Goal: Task Accomplishment & Management: Manage account settings

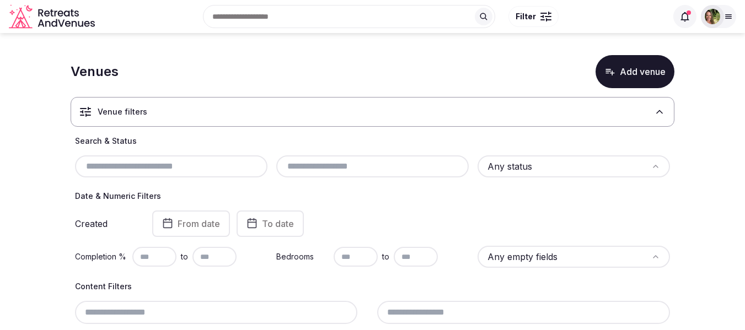
click at [152, 163] on input "text" at bounding box center [171, 166] width 184 height 13
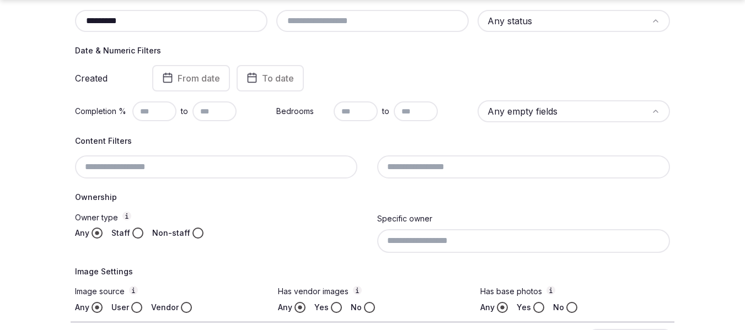
scroll to position [222, 0]
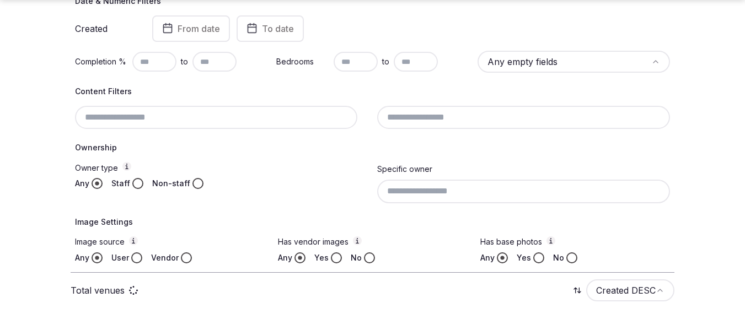
type input "********"
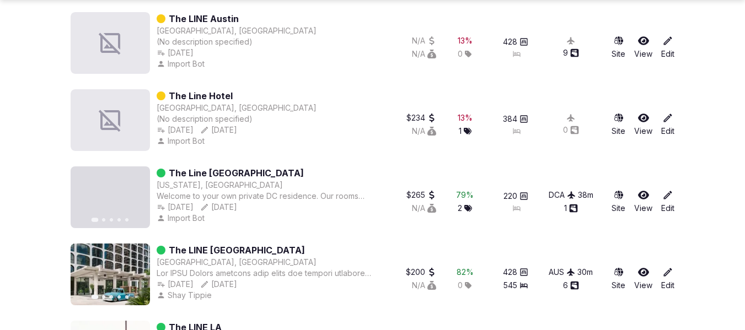
scroll to position [773, 0]
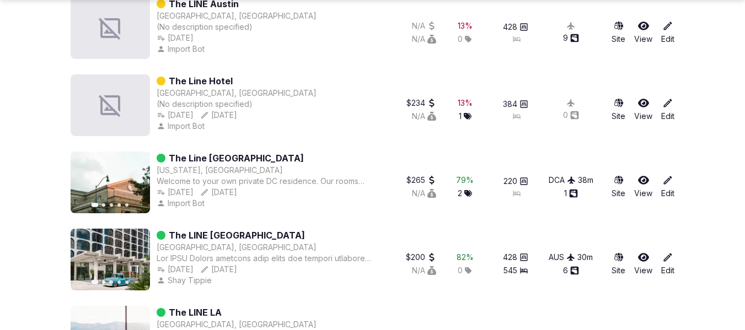
click at [642, 179] on icon at bounding box center [643, 180] width 11 height 11
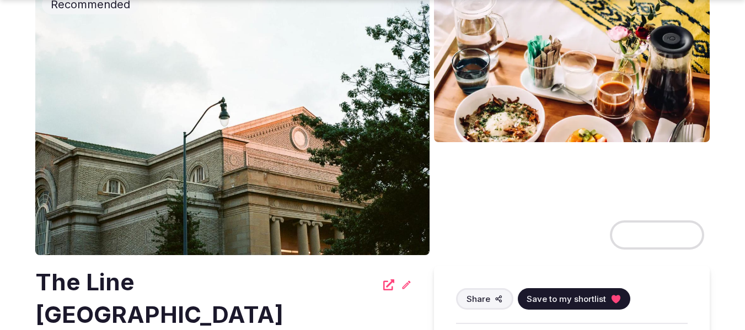
scroll to position [110, 0]
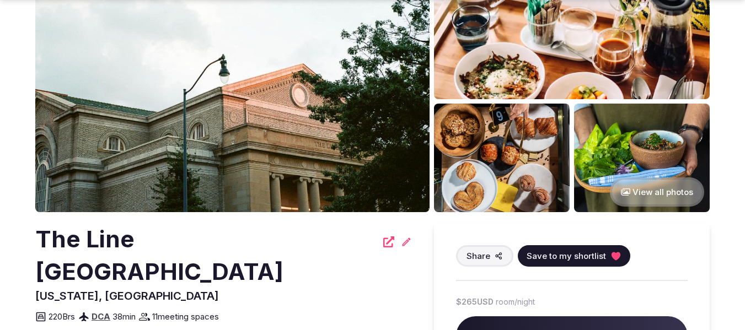
click at [588, 255] on span "Save to my shortlist" at bounding box center [566, 256] width 79 height 12
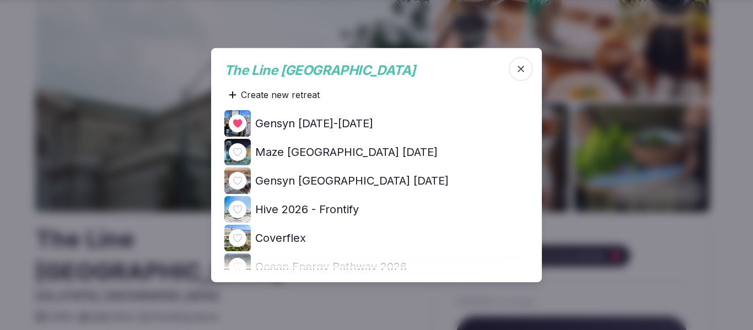
click at [698, 269] on div at bounding box center [376, 165] width 753 height 330
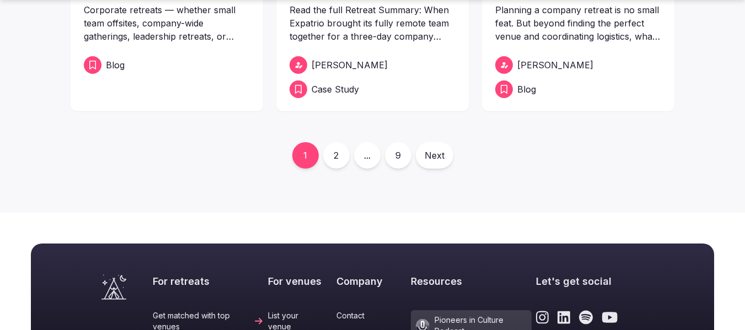
scroll to position [607, 0]
